Goal: Book appointment/travel/reservation

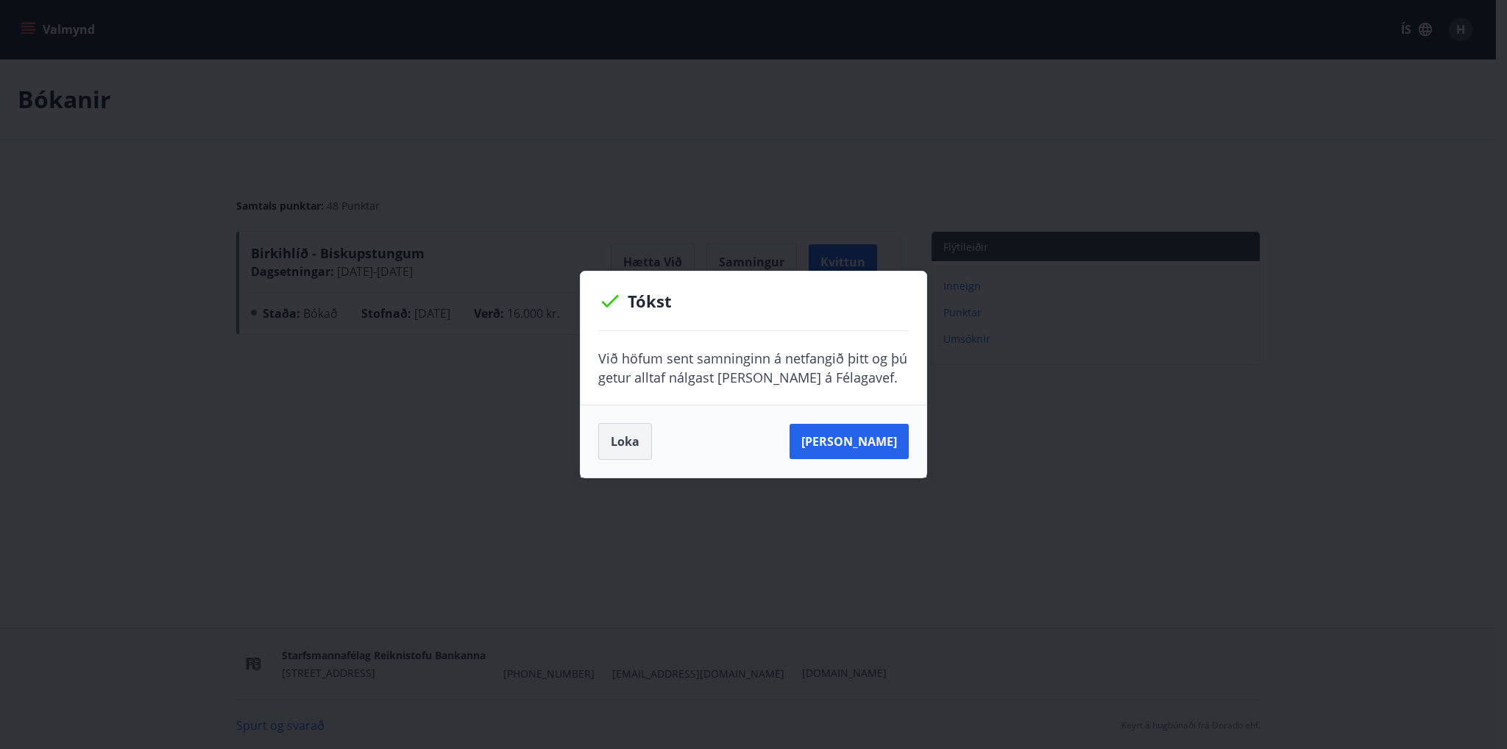
click at [613, 451] on button "Loka" at bounding box center [625, 441] width 54 height 37
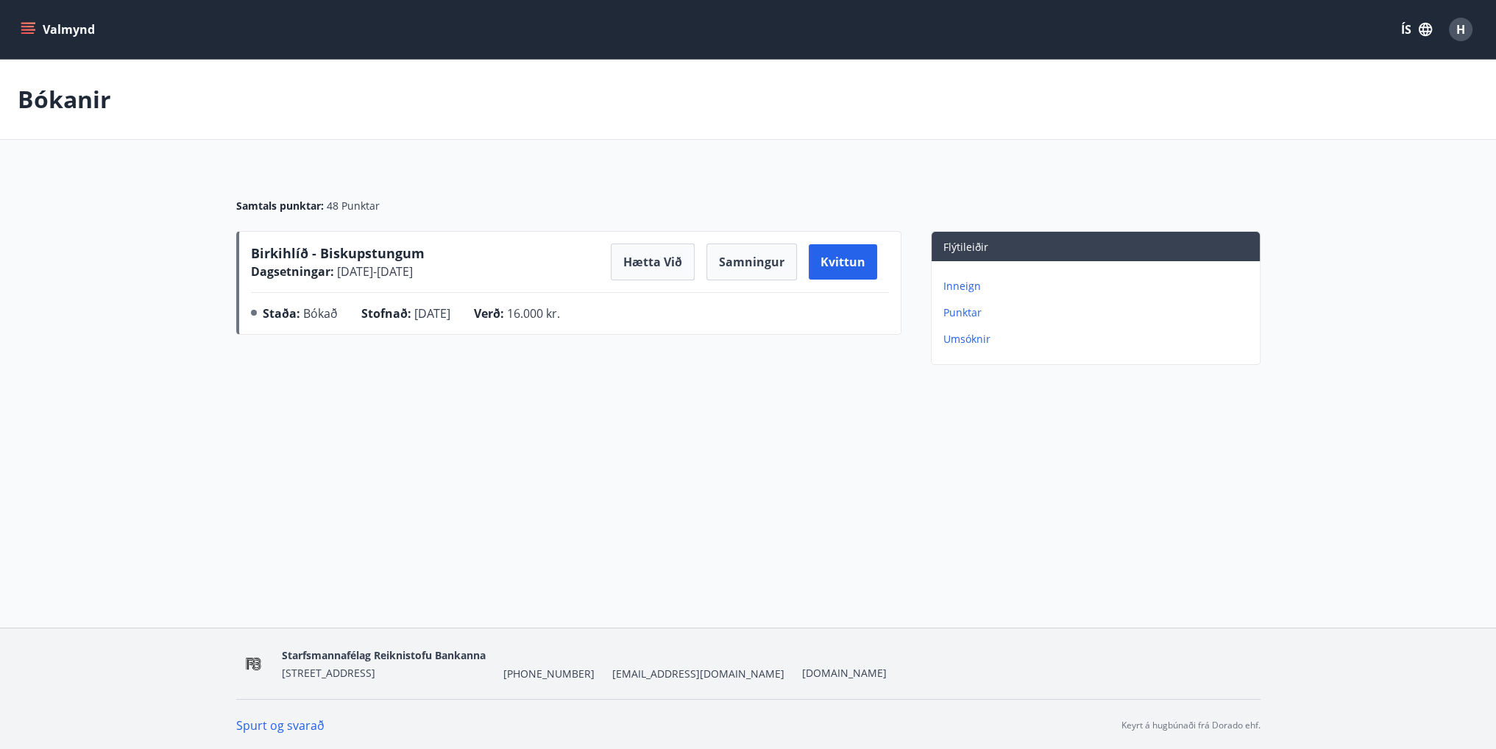
click at [35, 38] on button "Valmynd" at bounding box center [59, 29] width 83 height 26
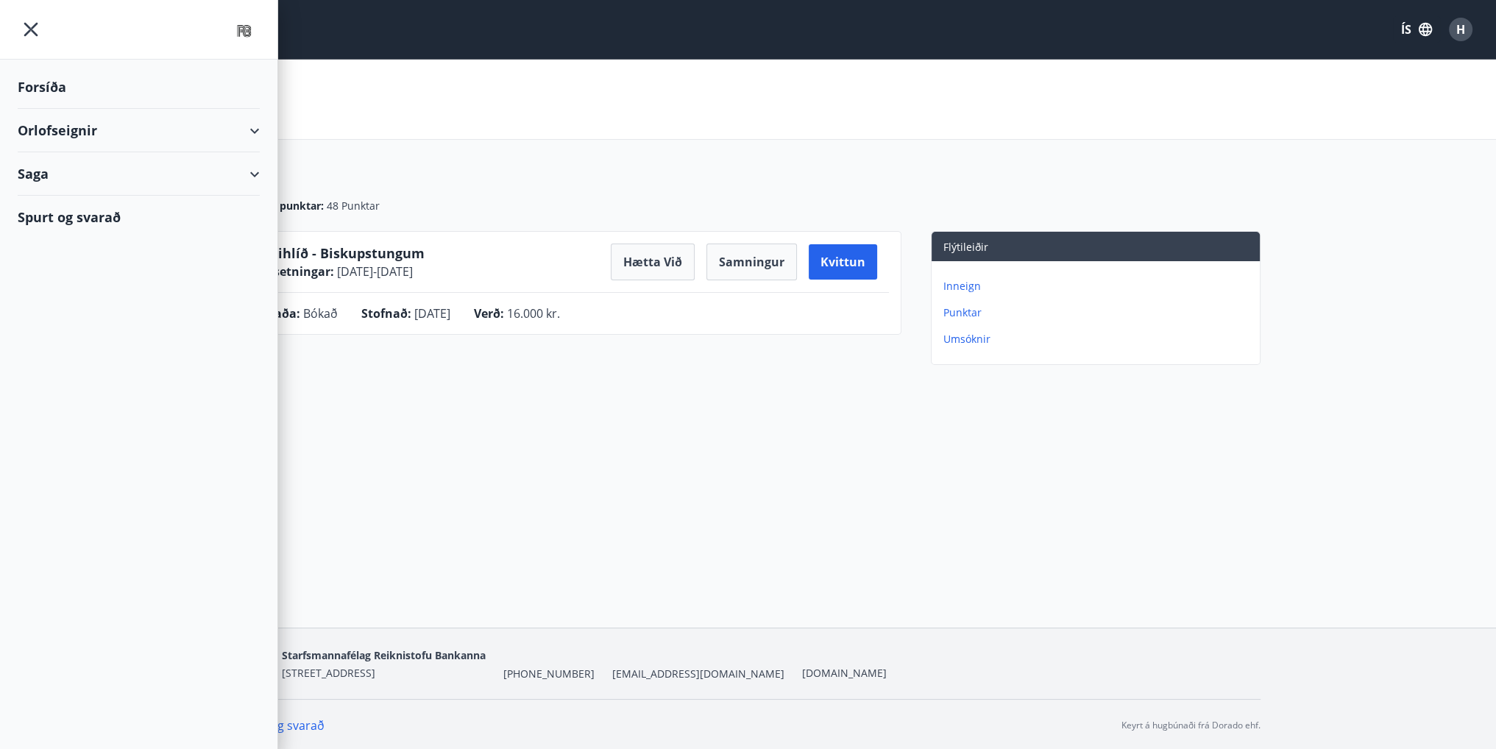
click at [247, 135] on div "Orlofseignir" at bounding box center [139, 130] width 242 height 43
click at [127, 202] on div "Bókunardagatal" at bounding box center [138, 198] width 219 height 31
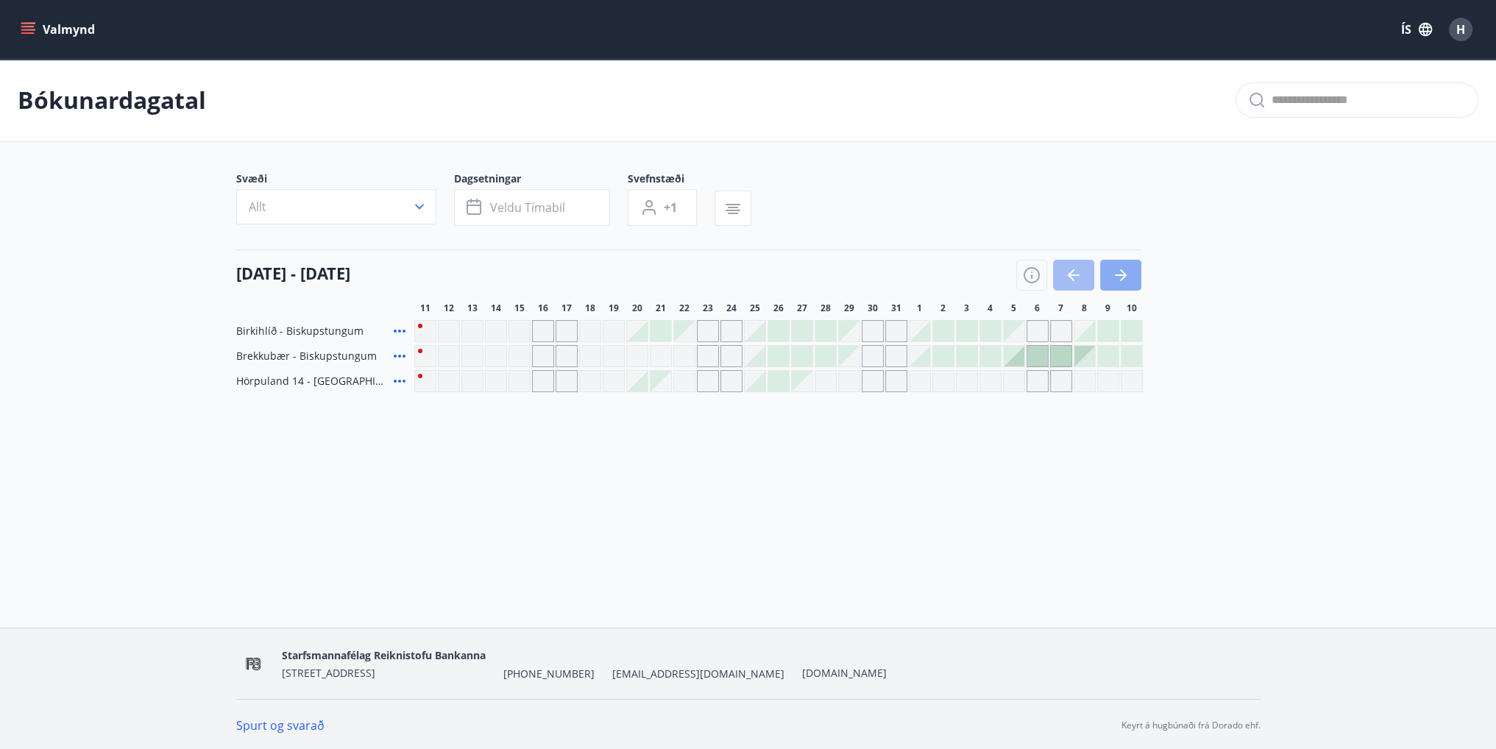
click at [1108, 269] on button "button" at bounding box center [1120, 275] width 41 height 31
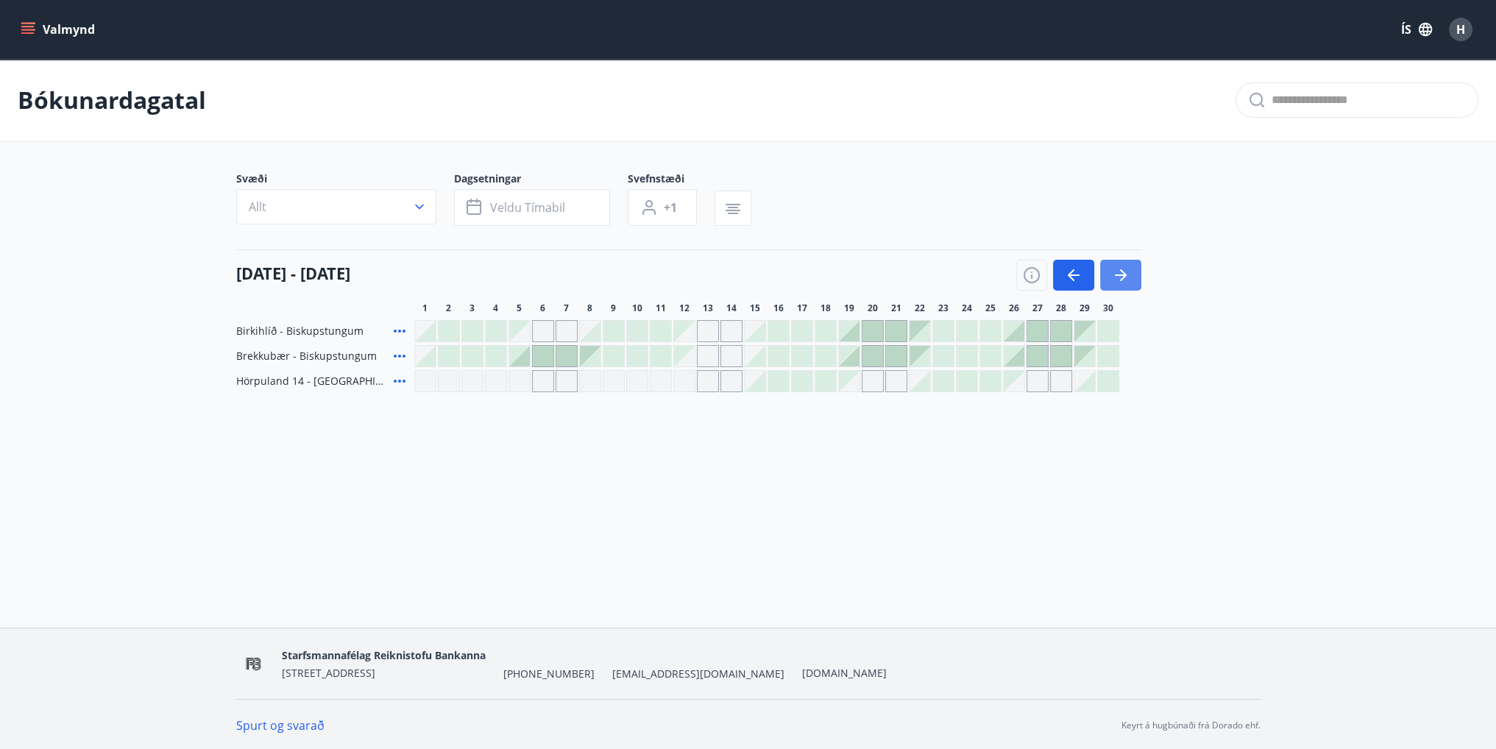
click at [1127, 282] on icon "button" at bounding box center [1121, 275] width 18 height 18
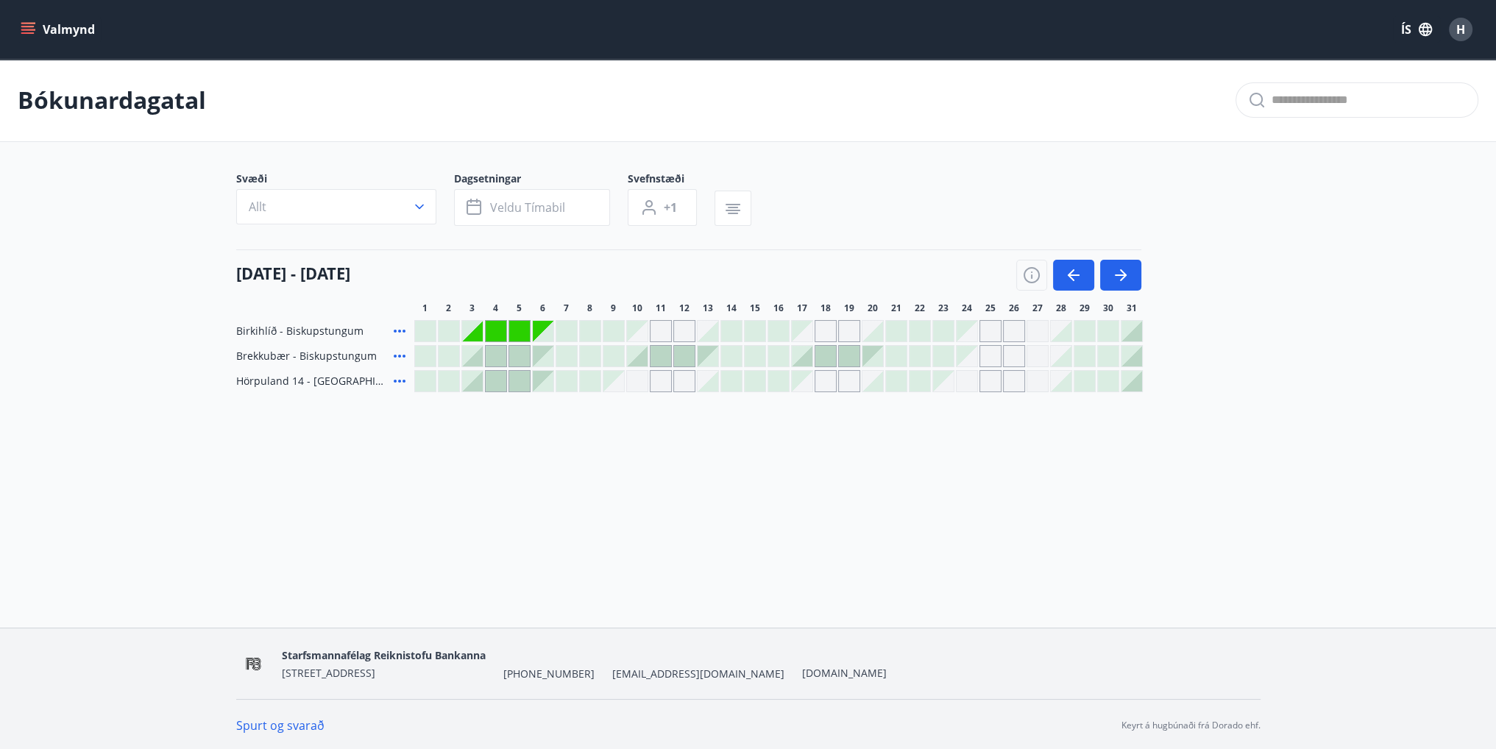
click at [497, 374] on div at bounding box center [496, 381] width 21 height 21
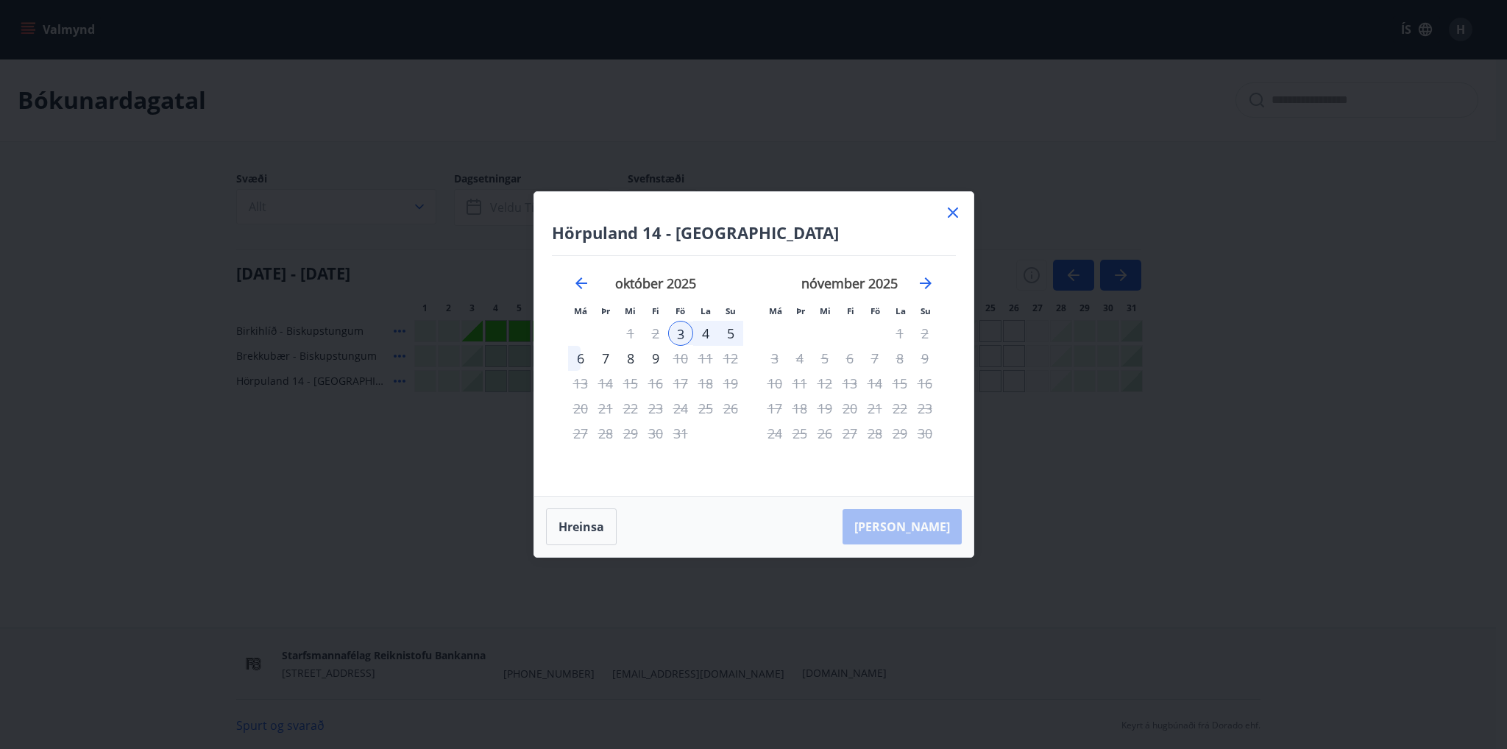
click at [949, 216] on icon at bounding box center [953, 213] width 10 height 10
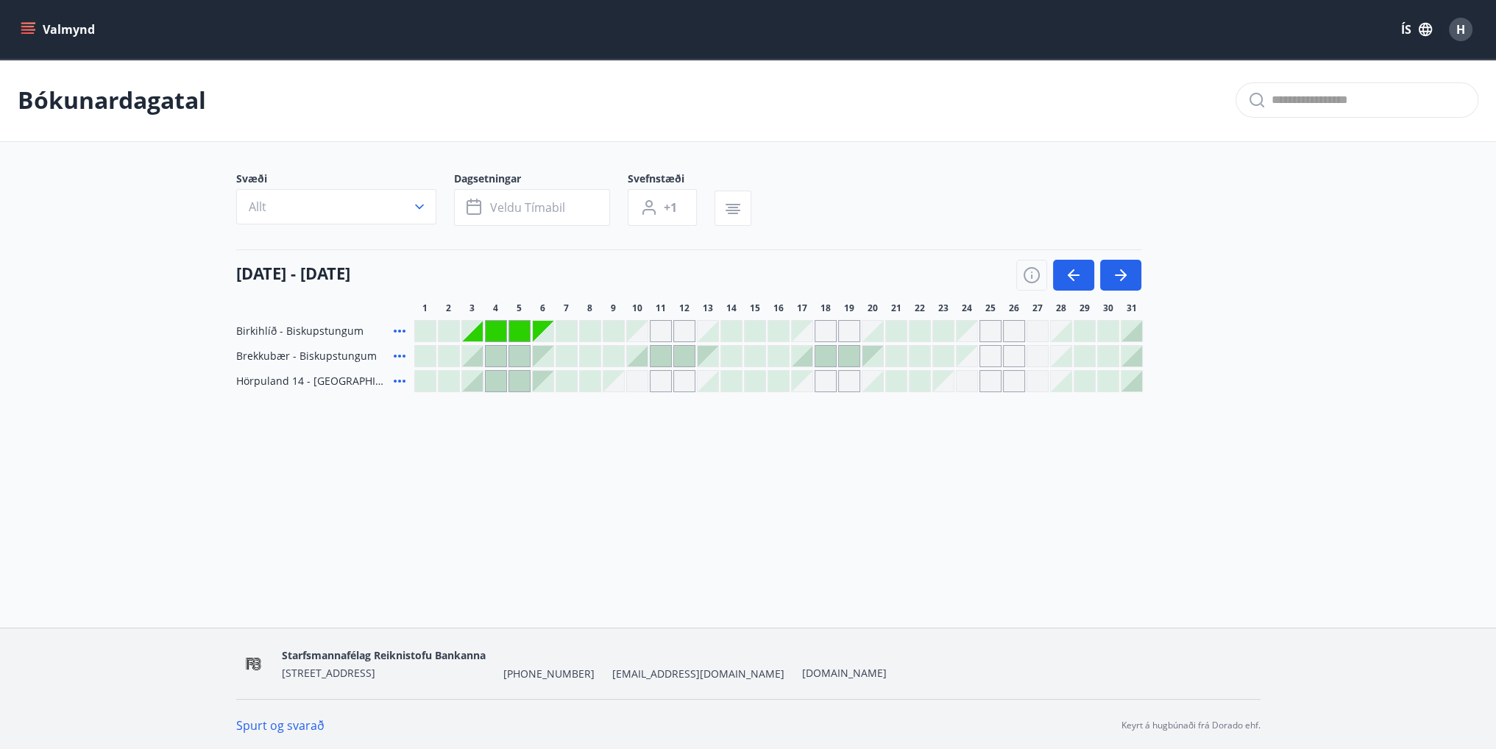
click at [26, 23] on icon "menu" at bounding box center [29, 23] width 16 height 1
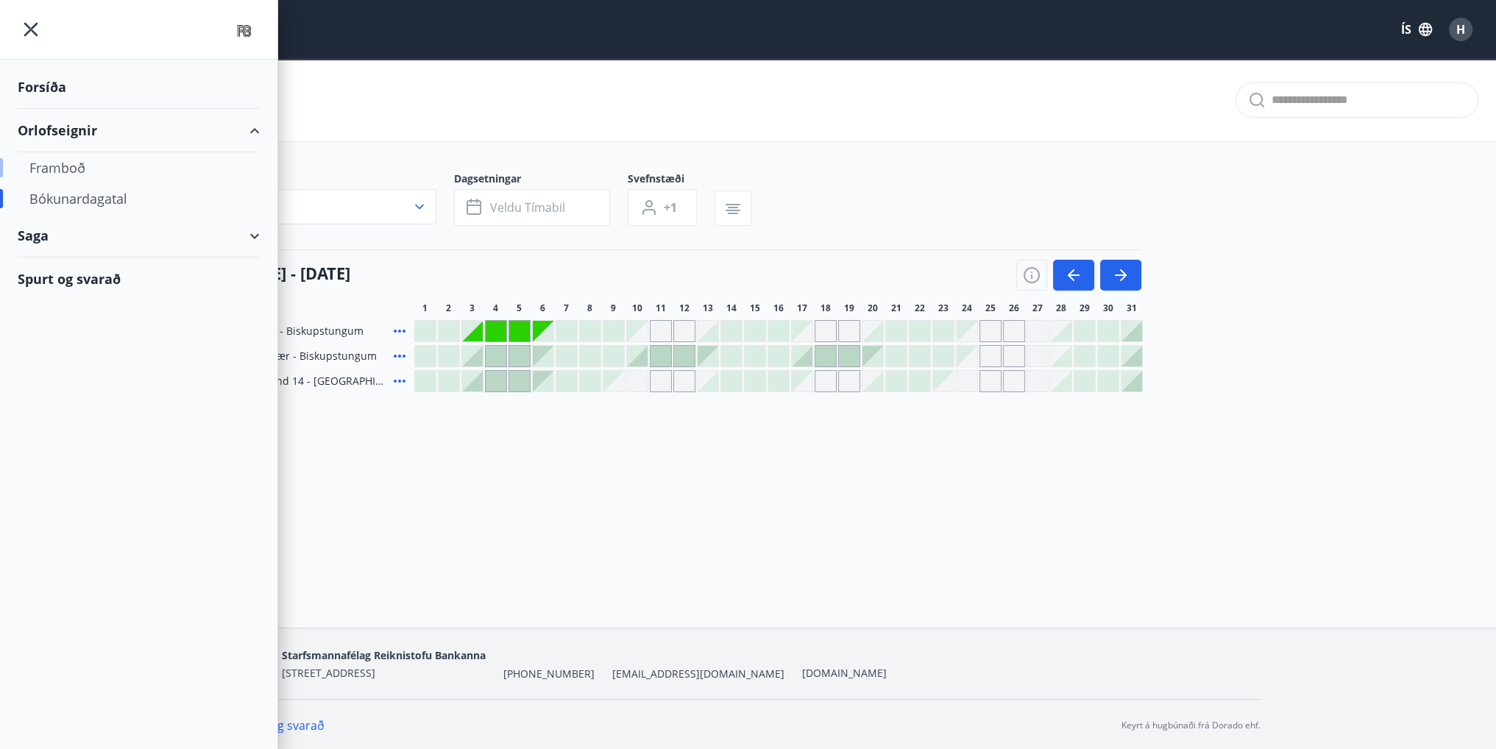
click at [84, 171] on div "Framboð" at bounding box center [138, 167] width 219 height 31
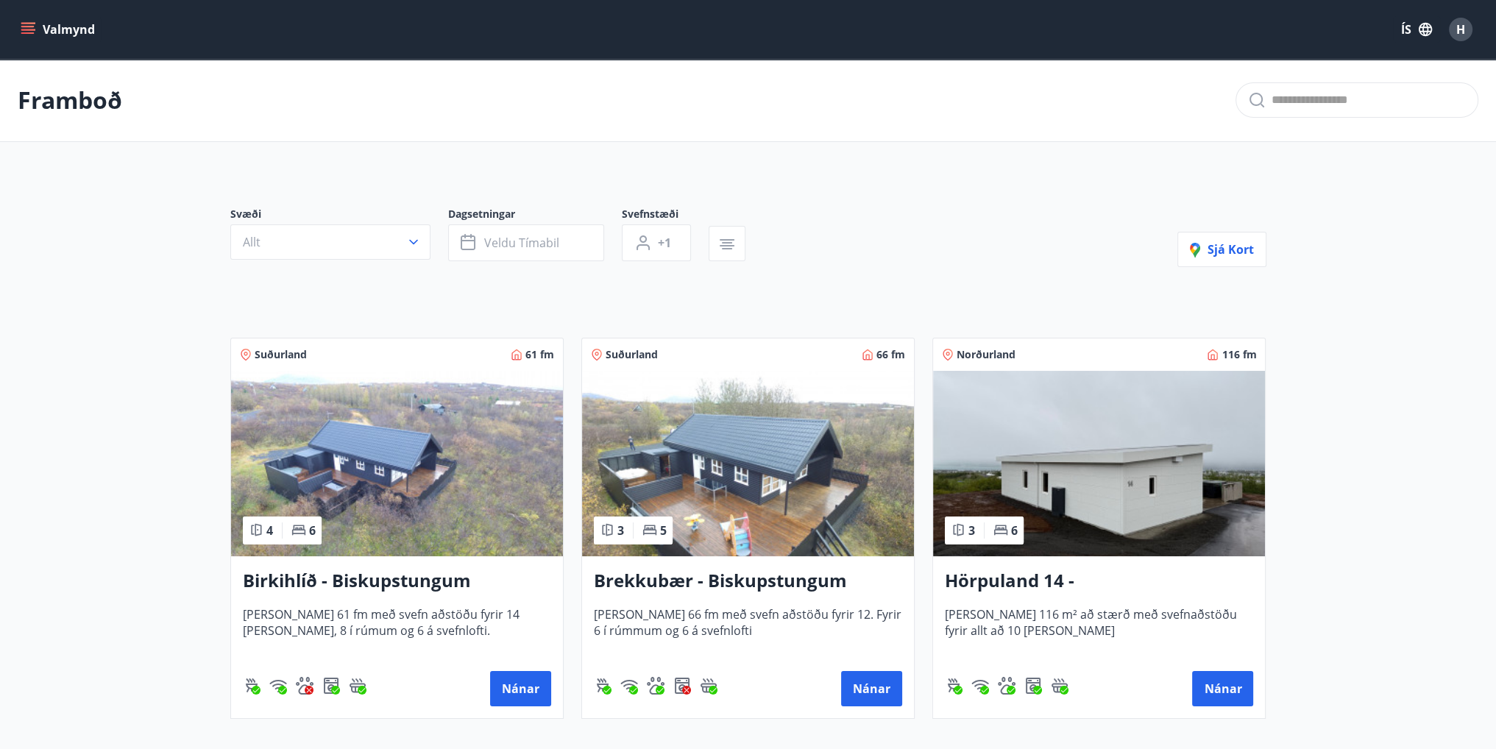
click at [1220, 483] on img at bounding box center [1099, 463] width 332 height 185
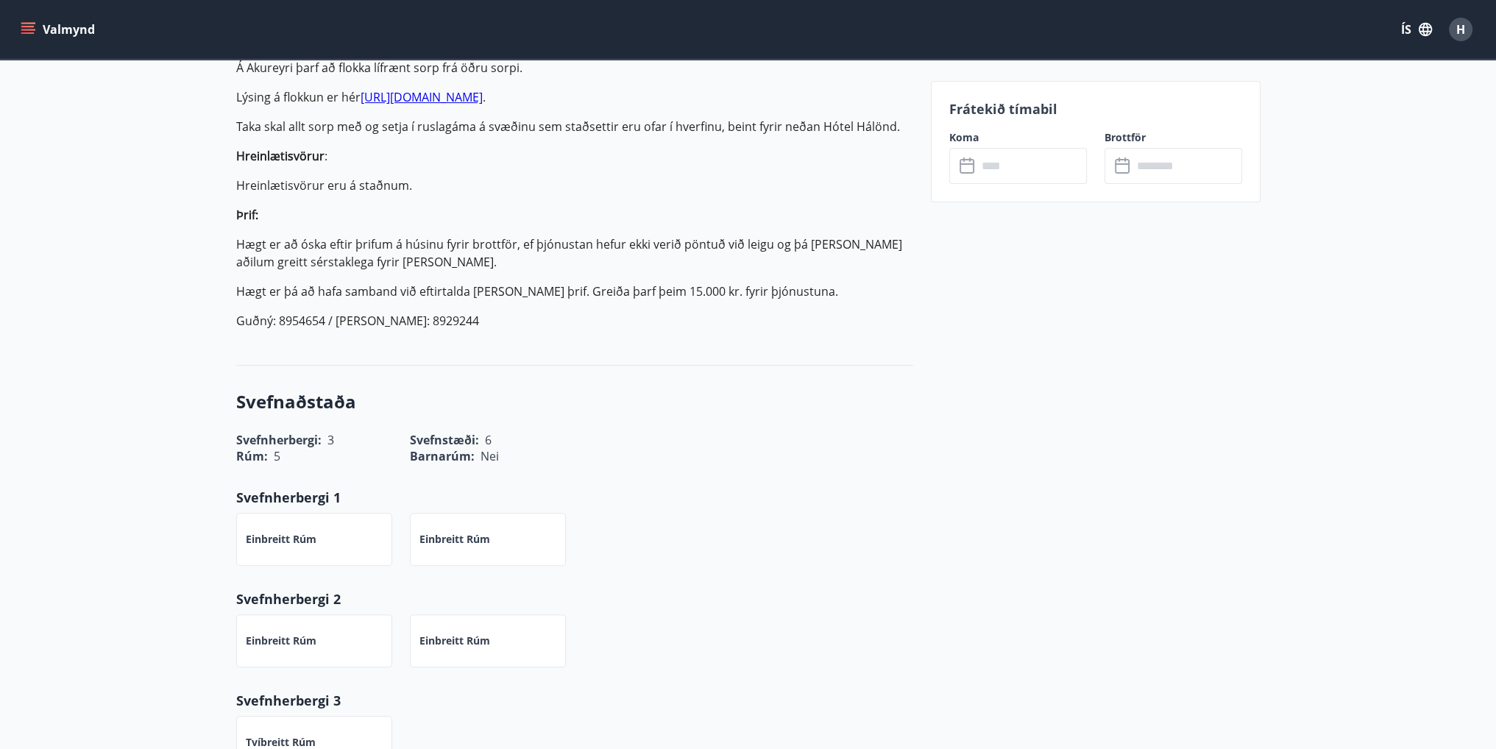
scroll to position [428, 0]
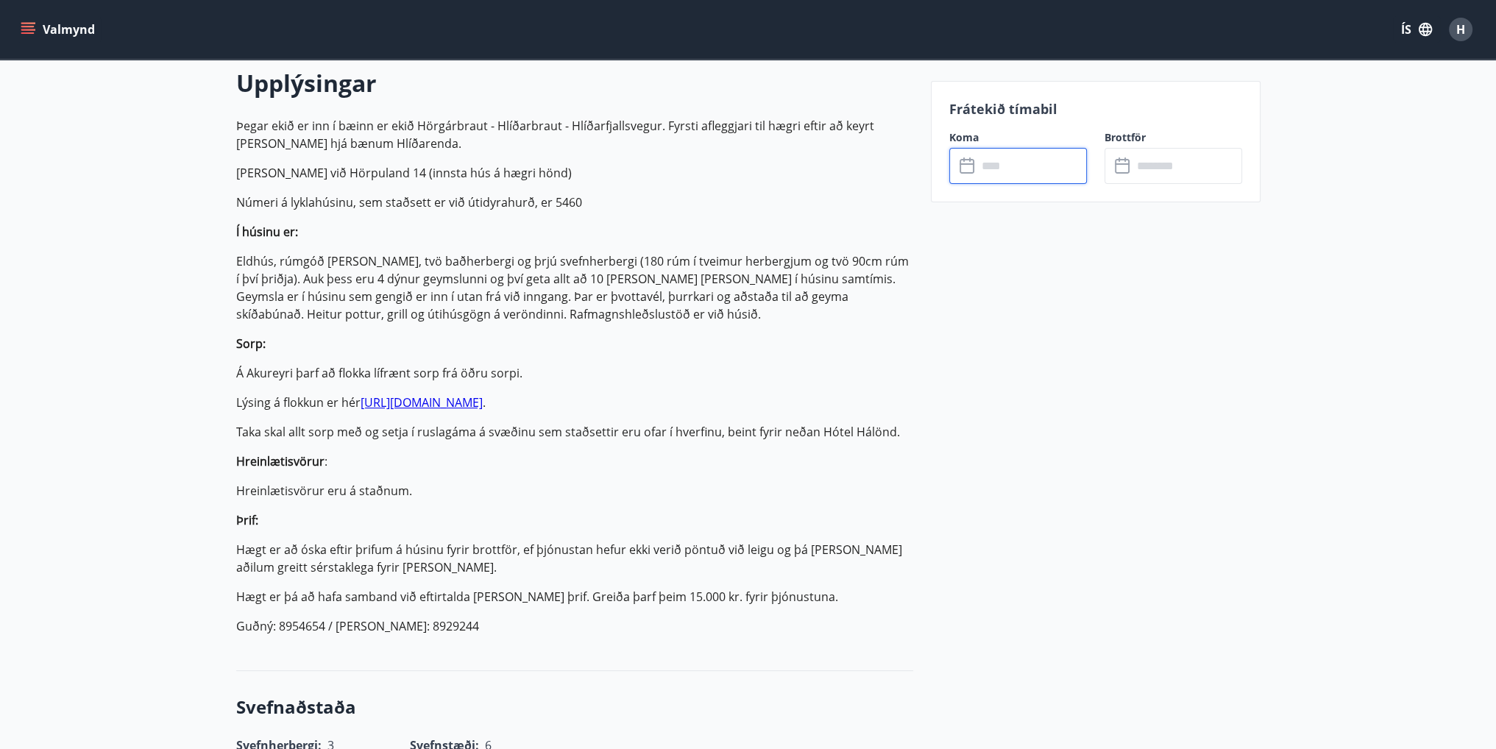
click at [992, 177] on input "text" at bounding box center [1032, 166] width 110 height 36
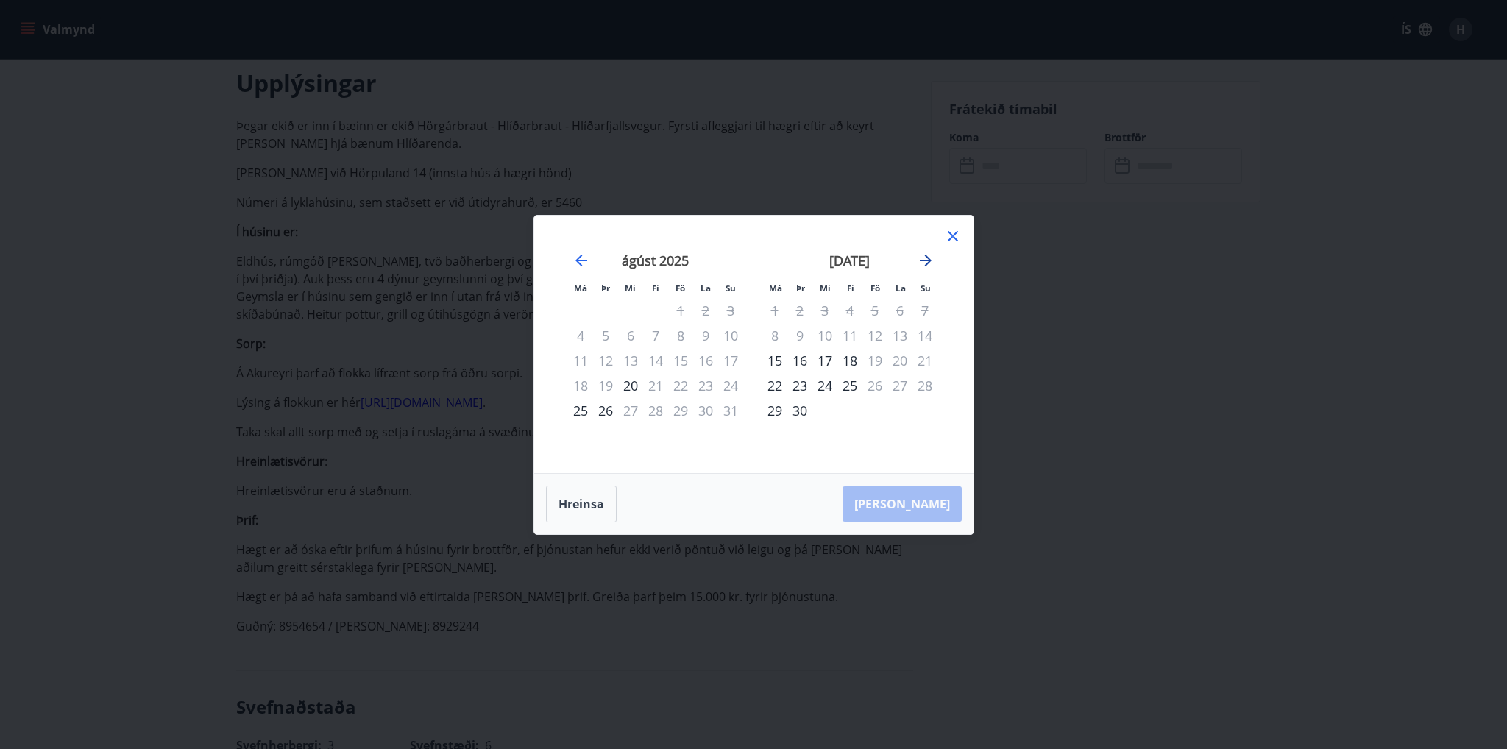
click at [929, 259] on icon "Move forward to switch to the next month." at bounding box center [926, 261] width 12 height 12
click at [877, 310] on div "3" at bounding box center [874, 310] width 25 height 25
click at [768, 336] on div "6" at bounding box center [774, 335] width 25 height 25
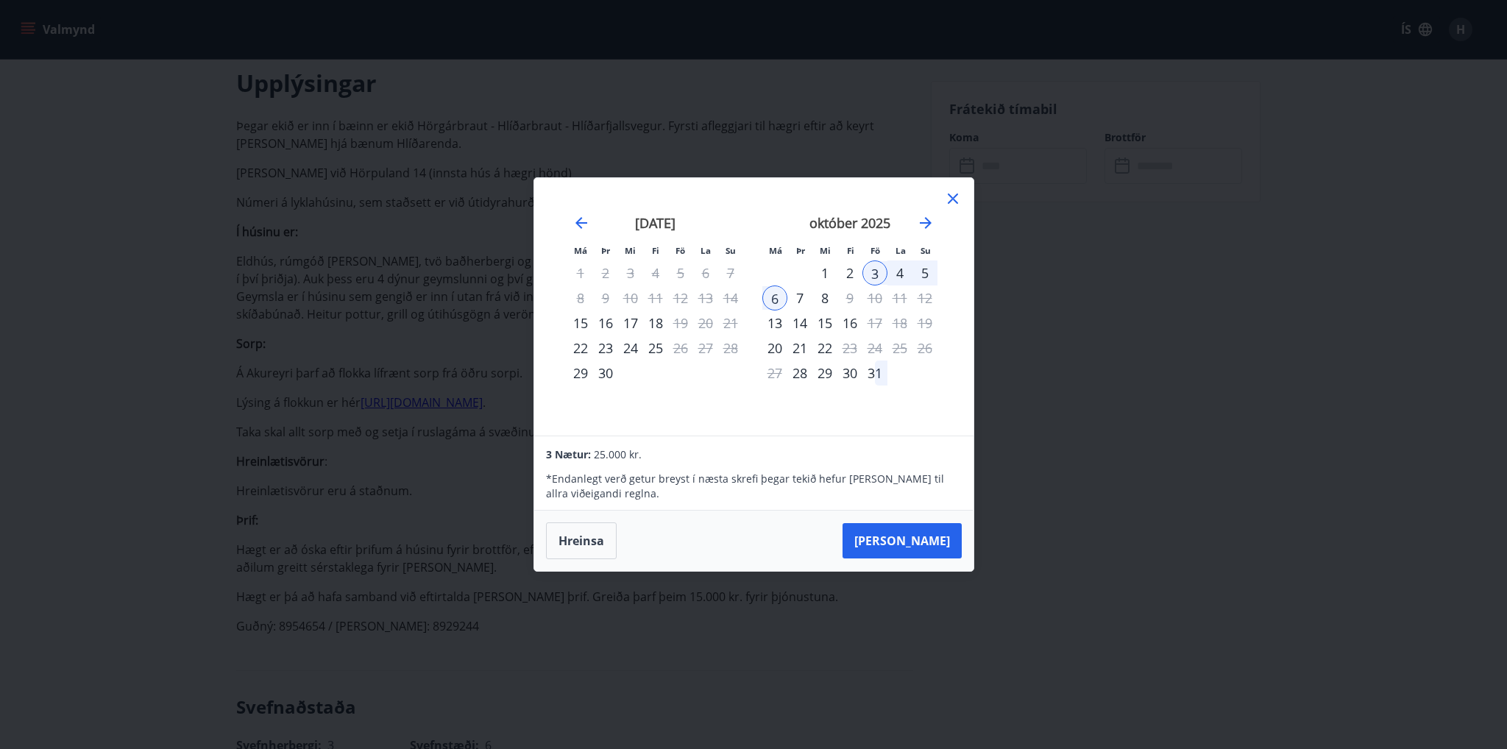
click at [957, 202] on icon at bounding box center [953, 199] width 18 height 18
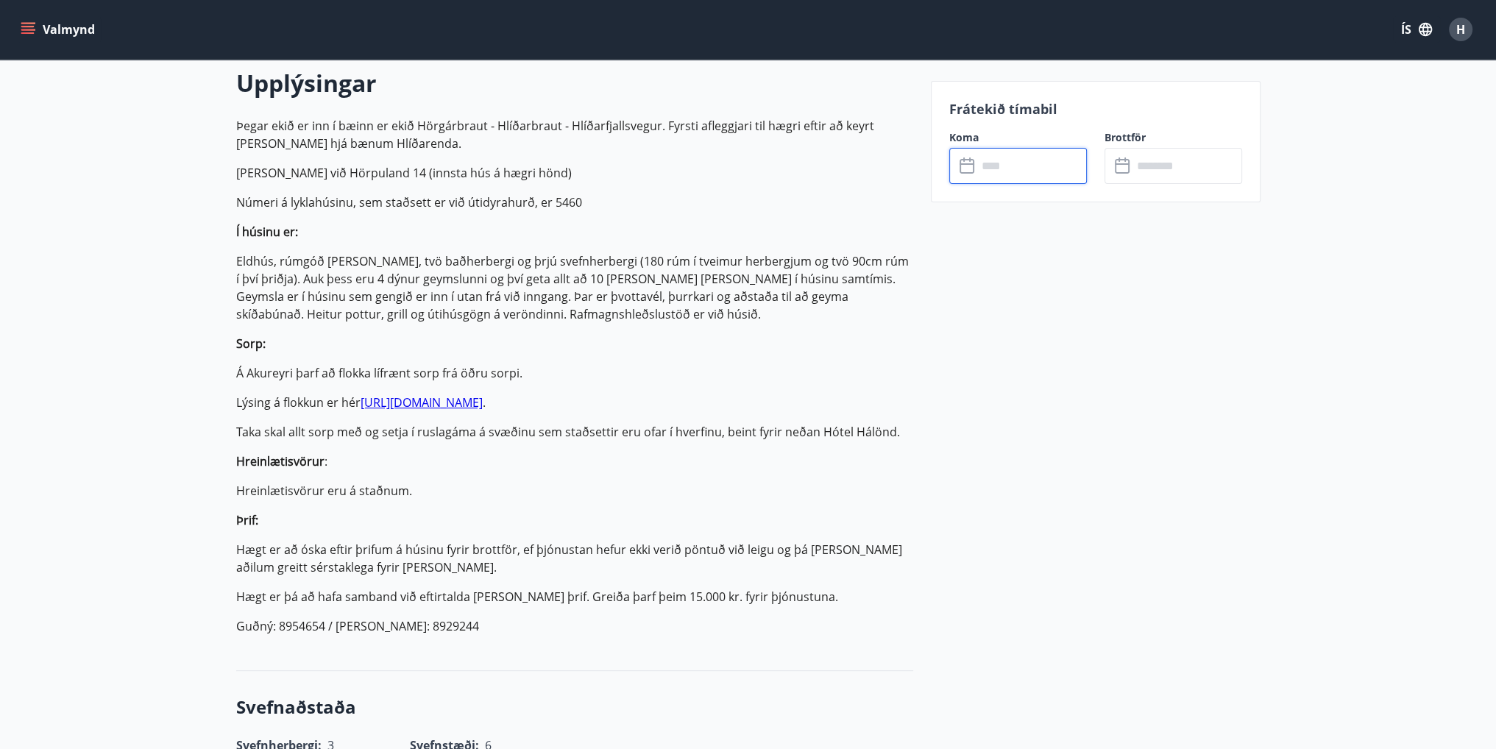
click at [1029, 169] on input "text" at bounding box center [1032, 166] width 110 height 36
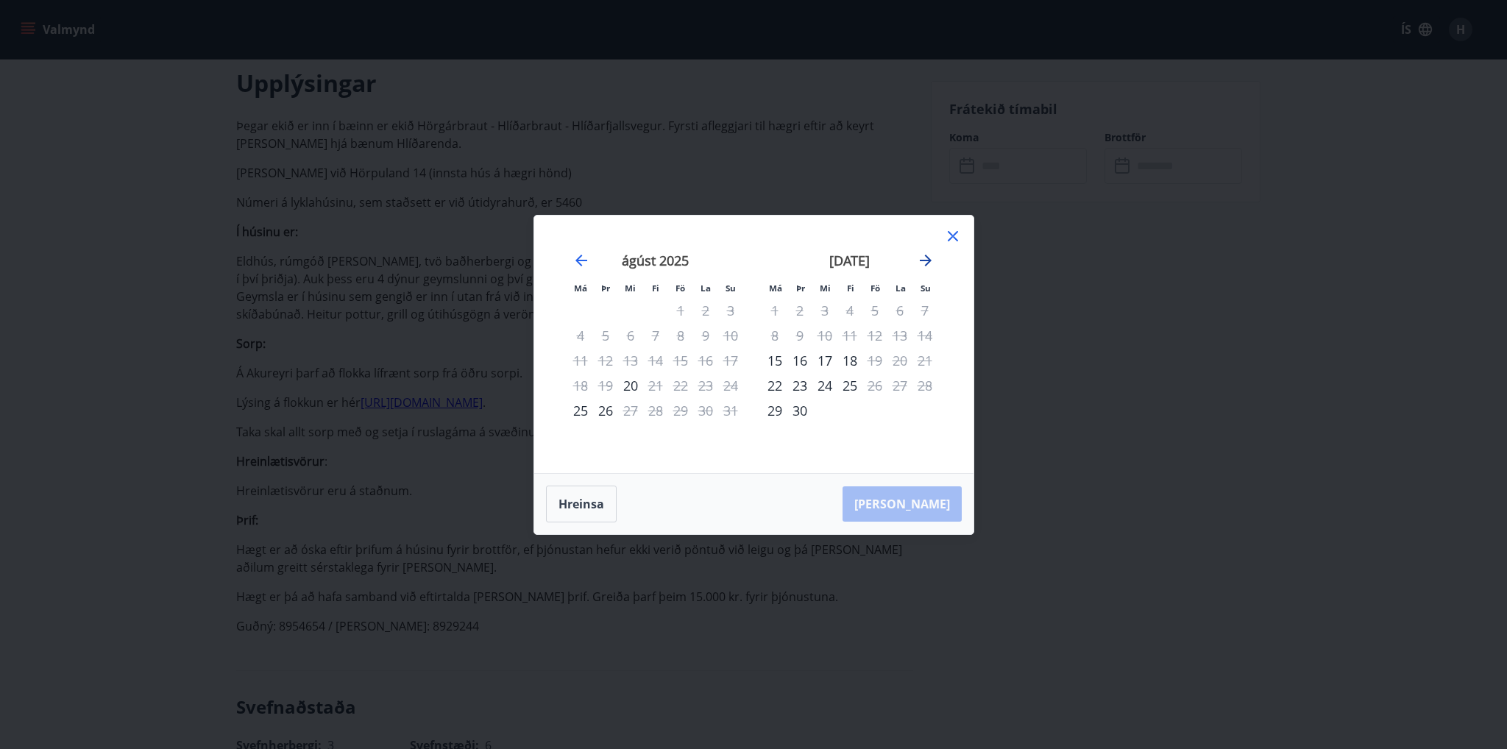
click at [923, 259] on icon "Move forward to switch to the next month." at bounding box center [926, 261] width 18 height 18
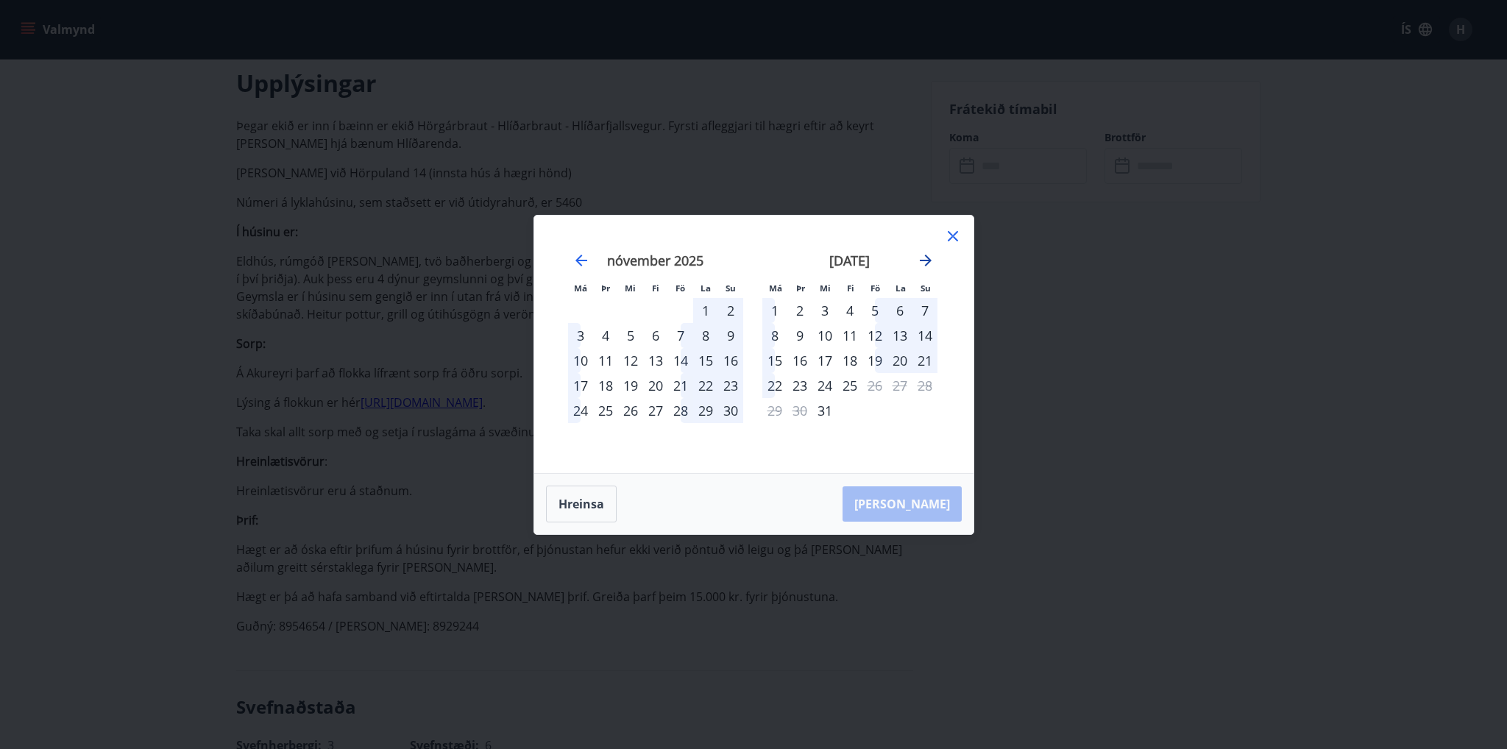
click at [924, 259] on icon "Move forward to switch to the next month." at bounding box center [926, 261] width 18 height 18
click at [924, 258] on icon "Move forward to switch to the next month." at bounding box center [926, 261] width 18 height 18
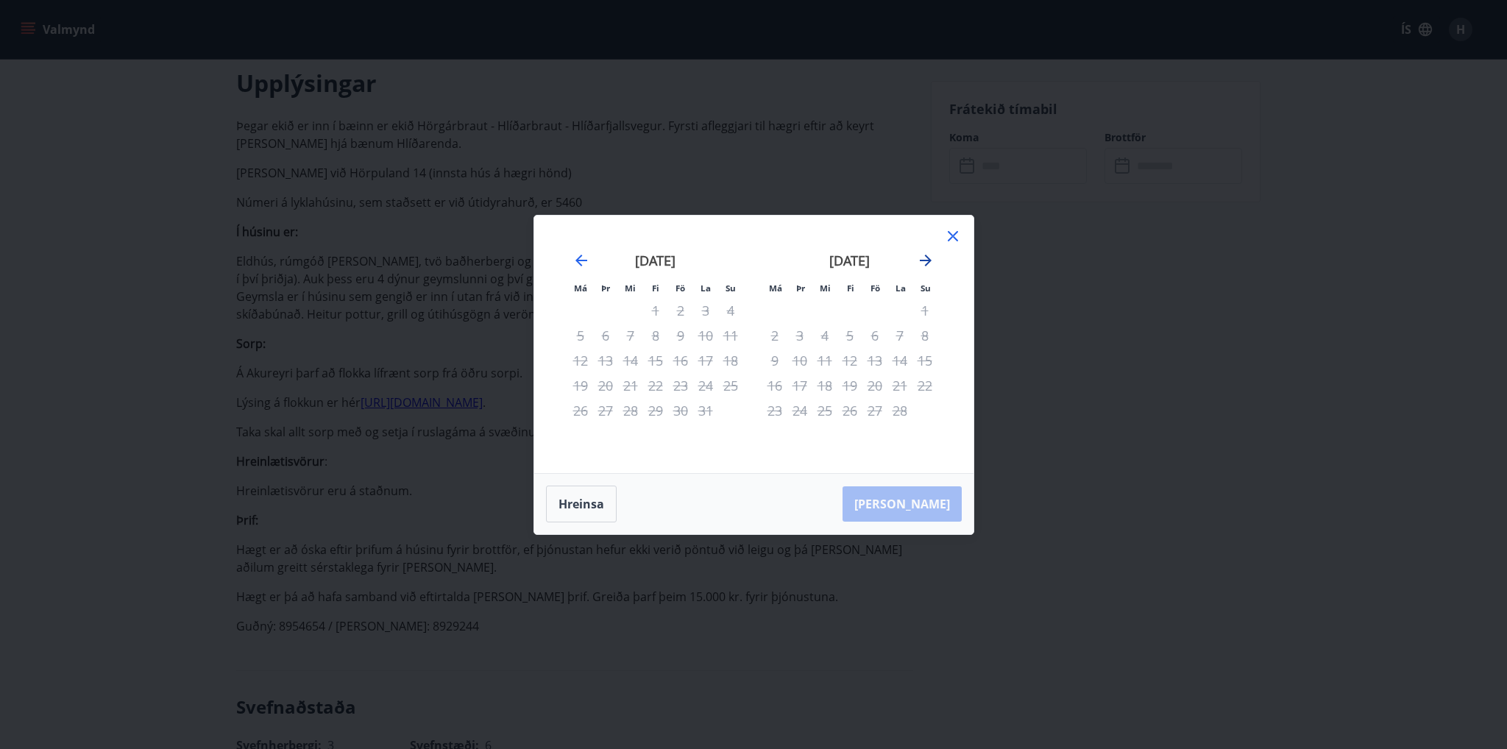
click at [924, 258] on icon "Move forward to switch to the next month." at bounding box center [926, 261] width 18 height 18
click at [954, 233] on icon at bounding box center [953, 236] width 10 height 10
